Goal: Information Seeking & Learning: Learn about a topic

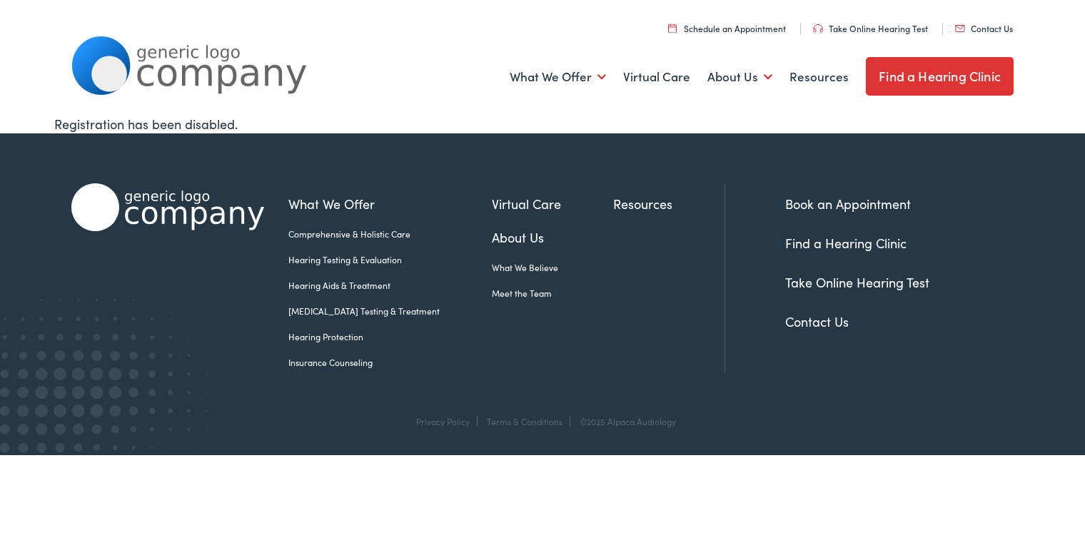
click at [807, 242] on link "Find a Hearing Clinic" at bounding box center [845, 243] width 121 height 18
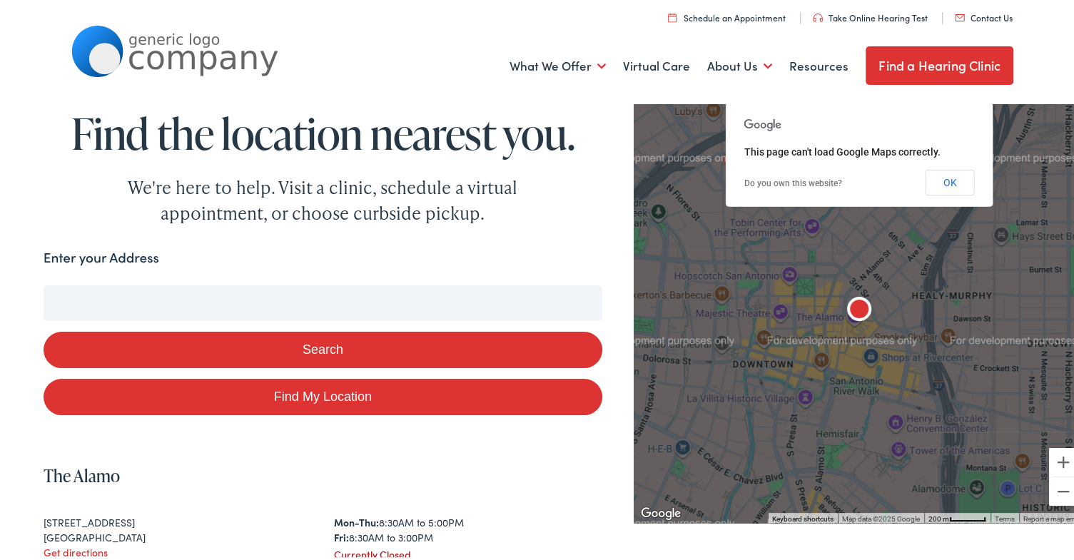
click at [91, 253] on label "Enter your Address" at bounding box center [102, 255] width 116 height 21
click at [91, 283] on input "Enter your Address" at bounding box center [323, 301] width 559 height 36
type input "fr"
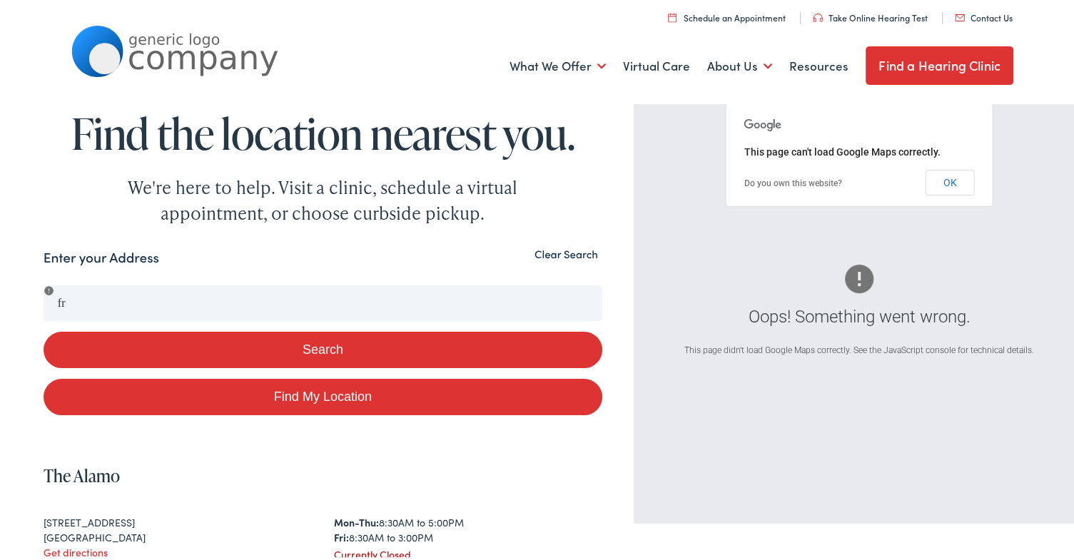
click at [548, 253] on button "Clear Search" at bounding box center [566, 252] width 72 height 14
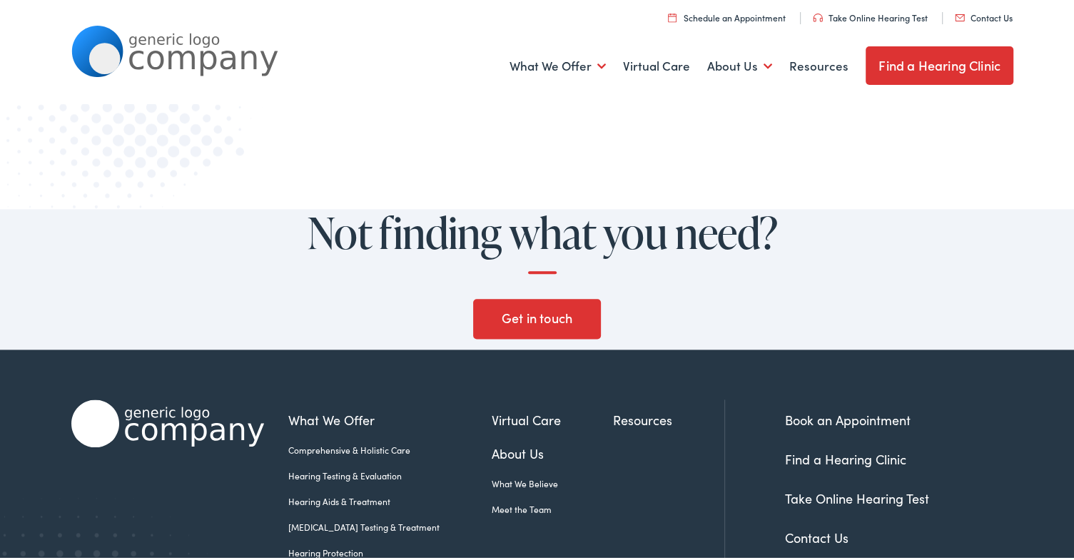
scroll to position [1353, 0]
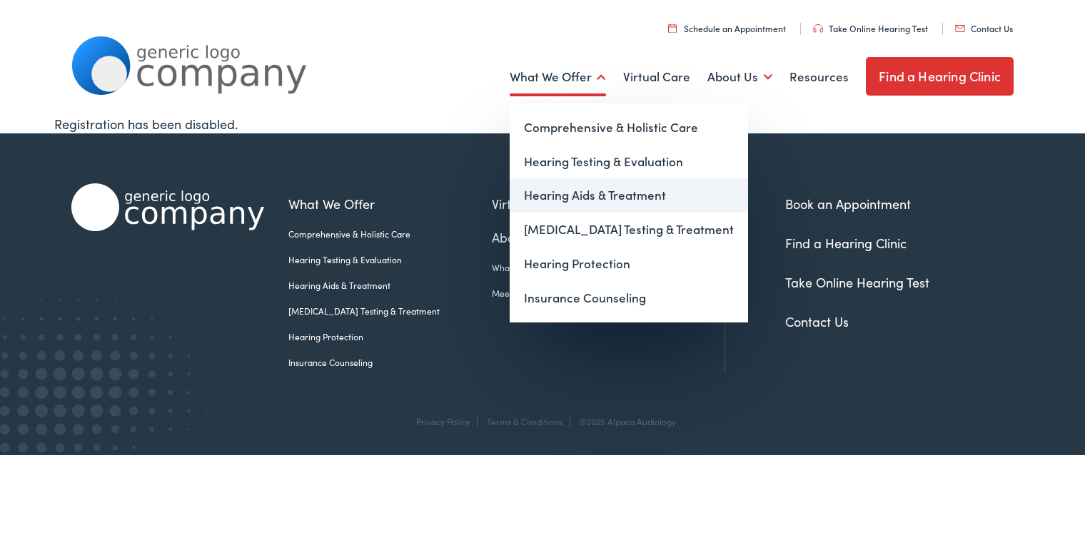
click at [568, 196] on link "Hearing Aids & Treatment" at bounding box center [629, 195] width 238 height 34
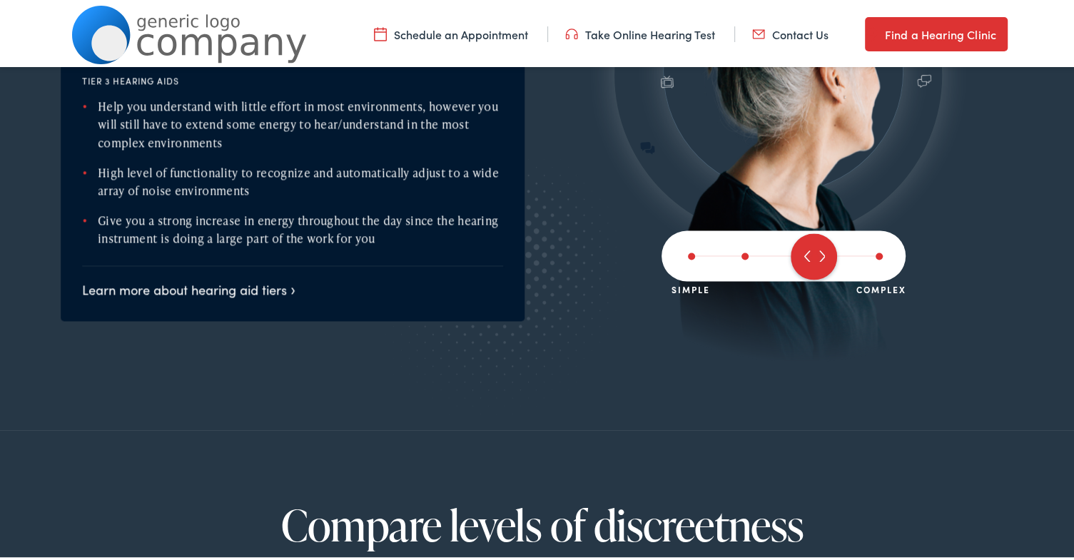
scroll to position [1856, 0]
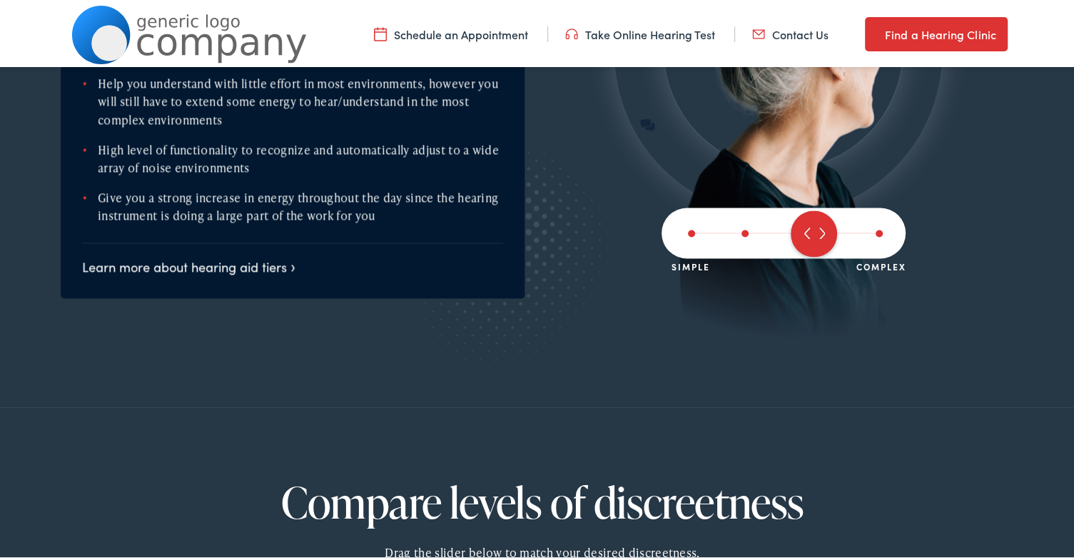
click at [876, 227] on span at bounding box center [879, 230] width 7 height 7
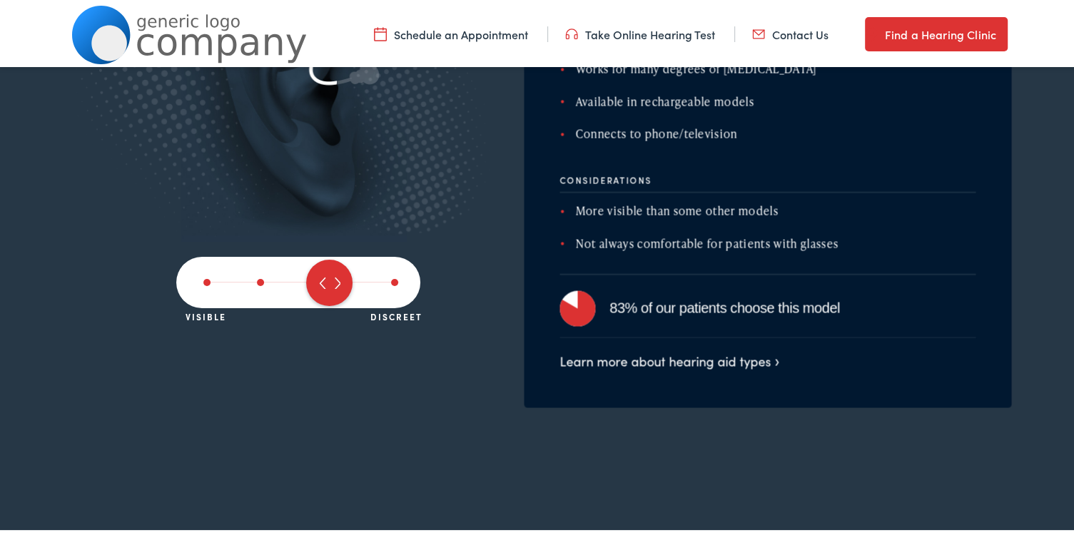
scroll to position [2641, 0]
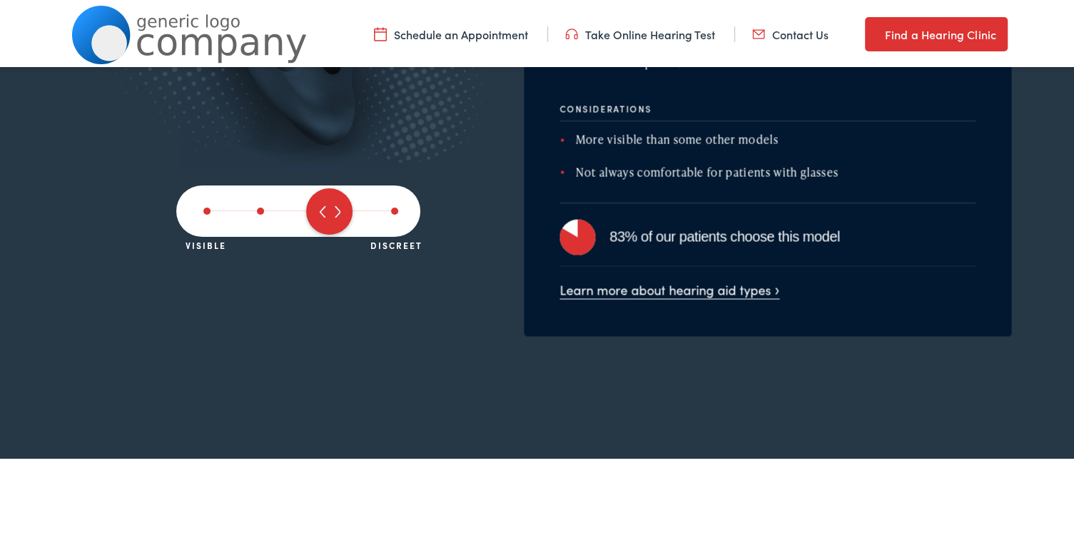
click at [665, 288] on link "Learn more about hearing aid types" at bounding box center [670, 287] width 220 height 18
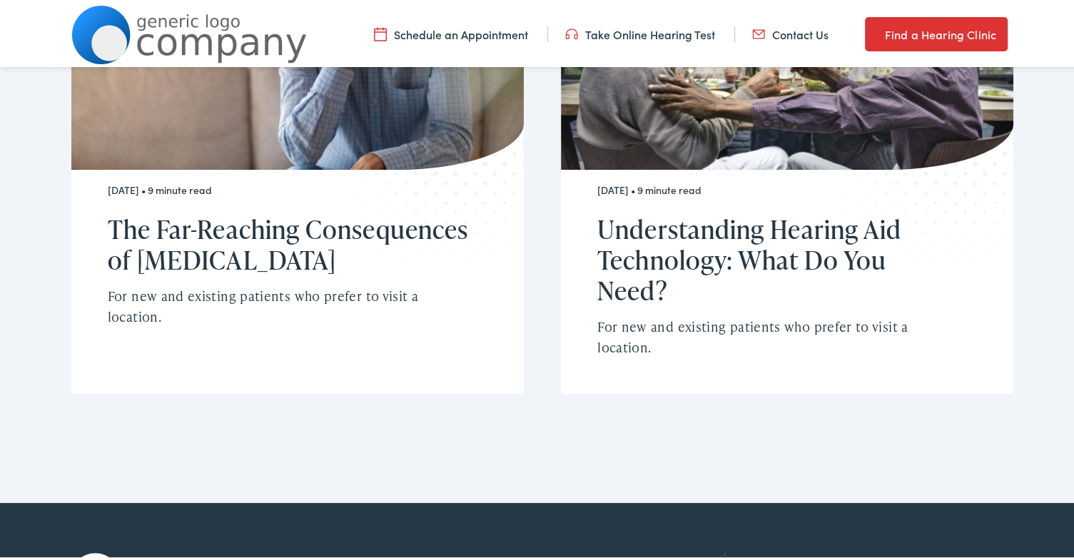
scroll to position [5171, 0]
